Goal: Task Accomplishment & Management: Use online tool/utility

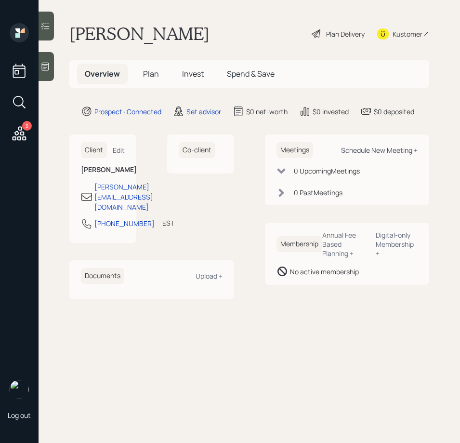
click at [386, 149] on div "Schedule New Meeting +" at bounding box center [379, 149] width 77 height 9
select select "round-[PERSON_NAME]"
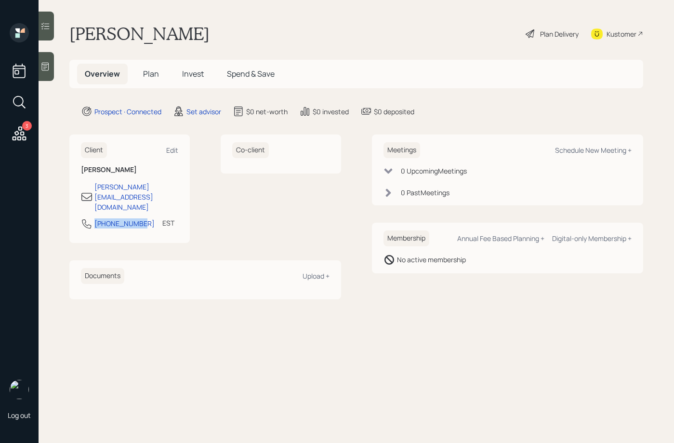
drag, startPoint x: 137, startPoint y: 205, endPoint x: 94, endPoint y: 205, distance: 42.9
click at [94, 218] on div "[PHONE_NUMBER] EST Currently 10:57 AM" at bounding box center [129, 226] width 97 height 17
copy div "[PHONE_NUMBER]"
click at [459, 154] on div "Schedule New Meeting +" at bounding box center [593, 149] width 77 height 9
select select "round-[PERSON_NAME]"
